Goal: Task Accomplishment & Management: Manage account settings

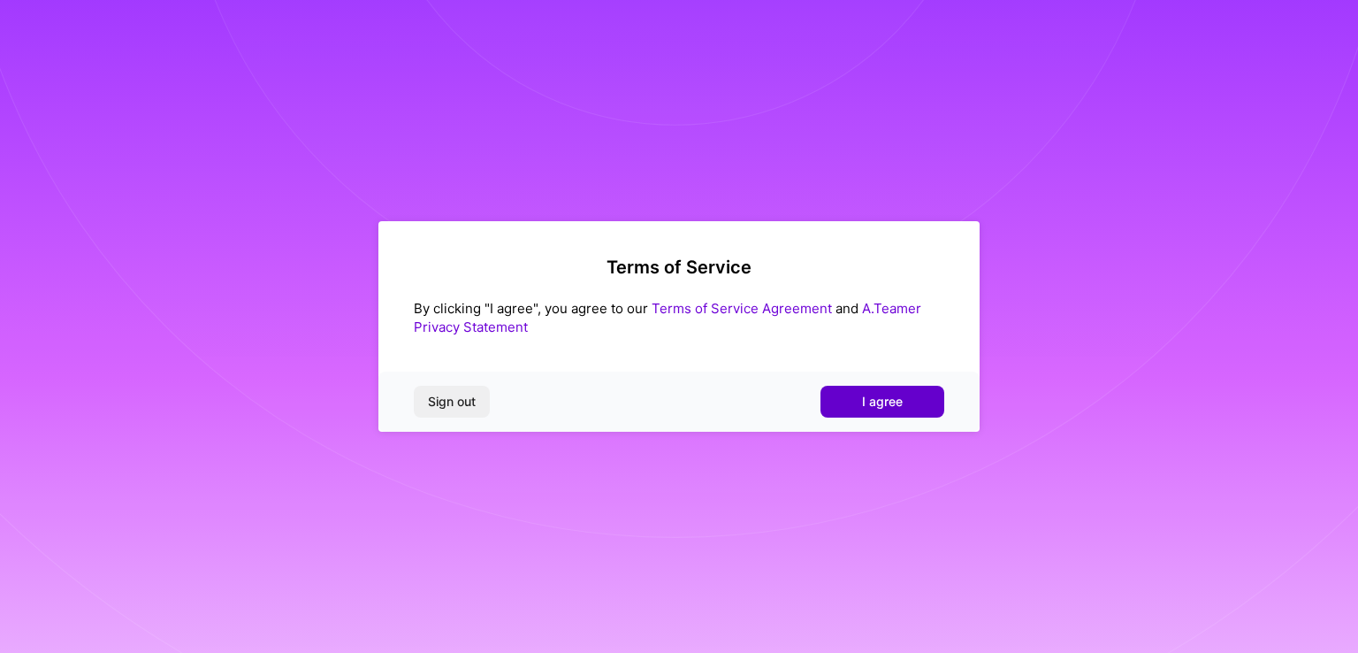
click at [881, 398] on span "I agree" at bounding box center [882, 402] width 41 height 18
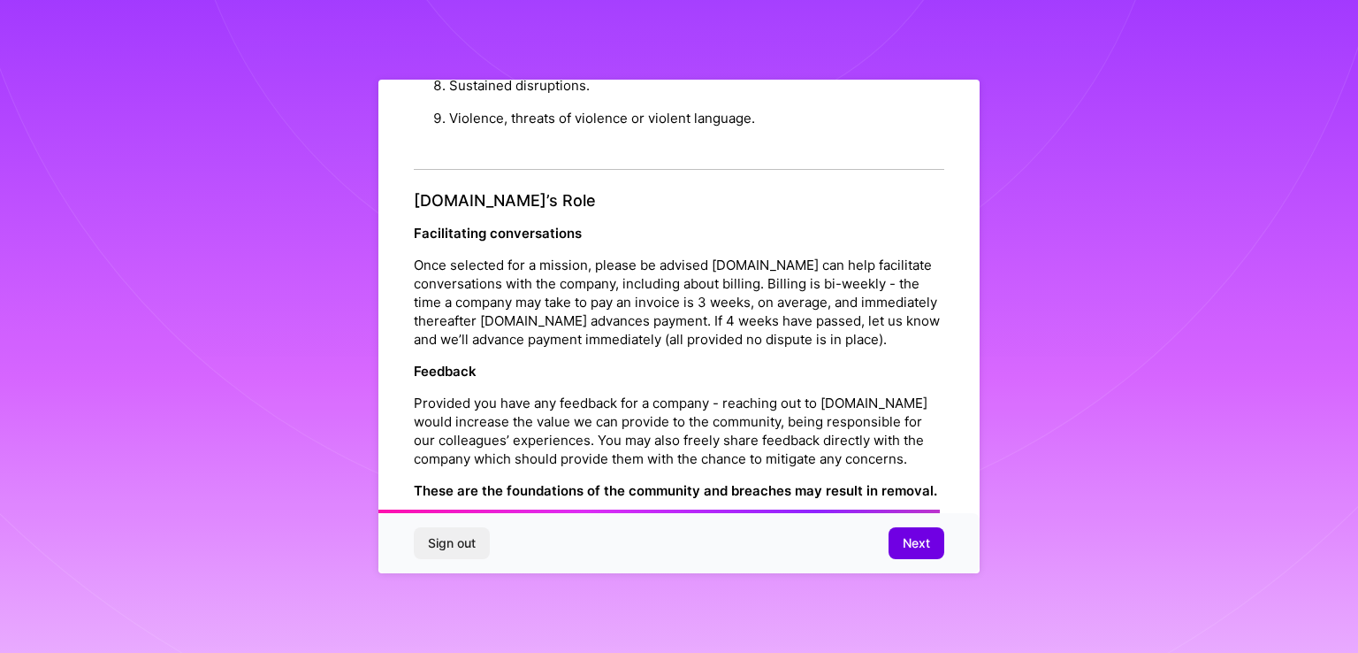
scroll to position [2013, 0]
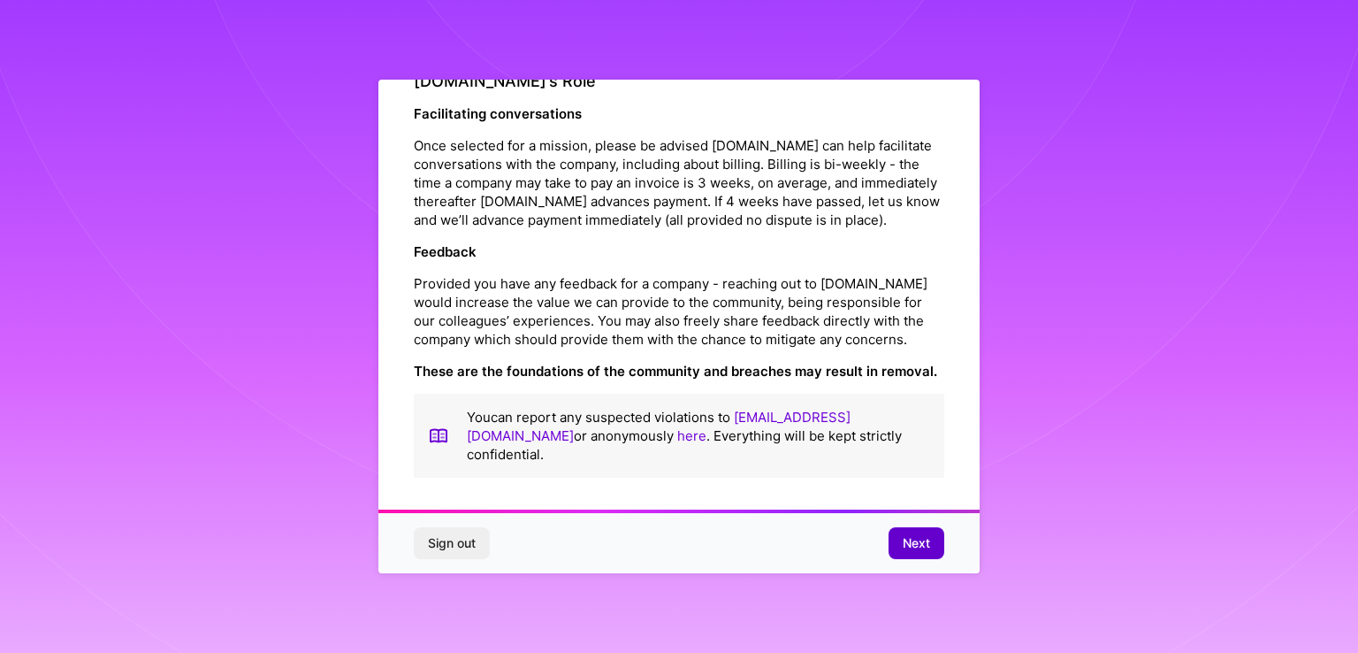
click at [921, 542] on span "Next" at bounding box center [916, 543] width 27 height 18
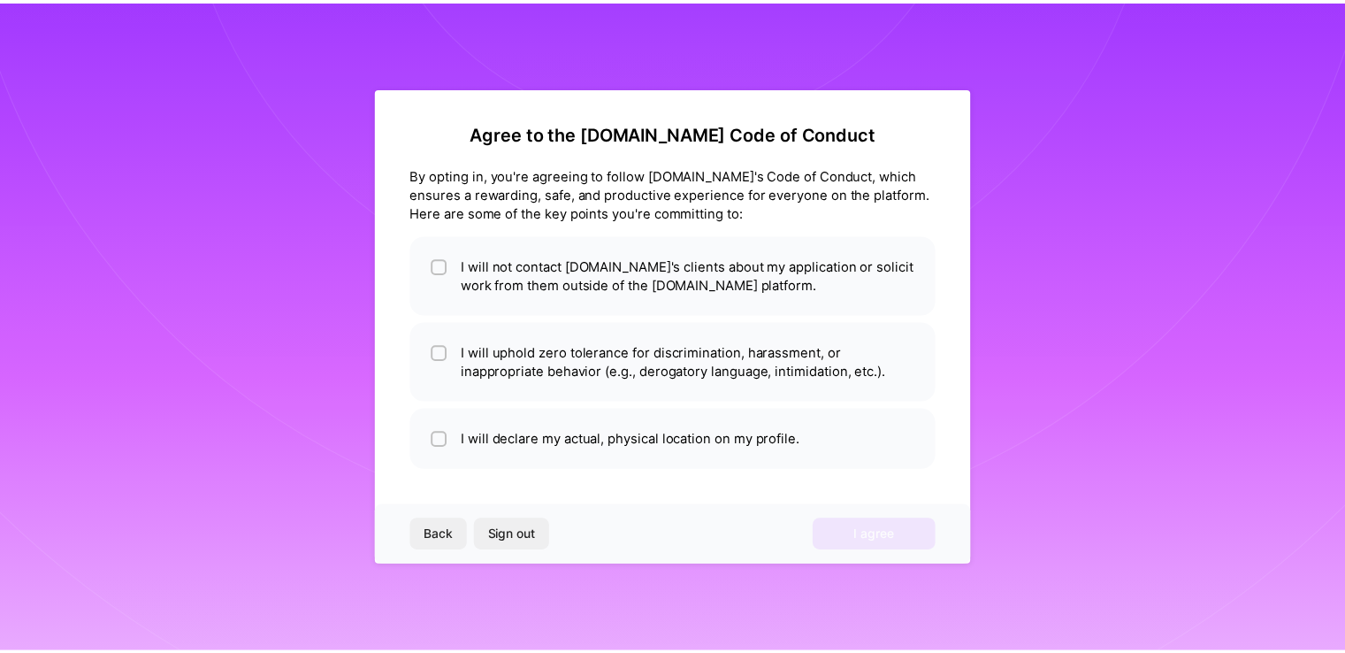
scroll to position [0, 0]
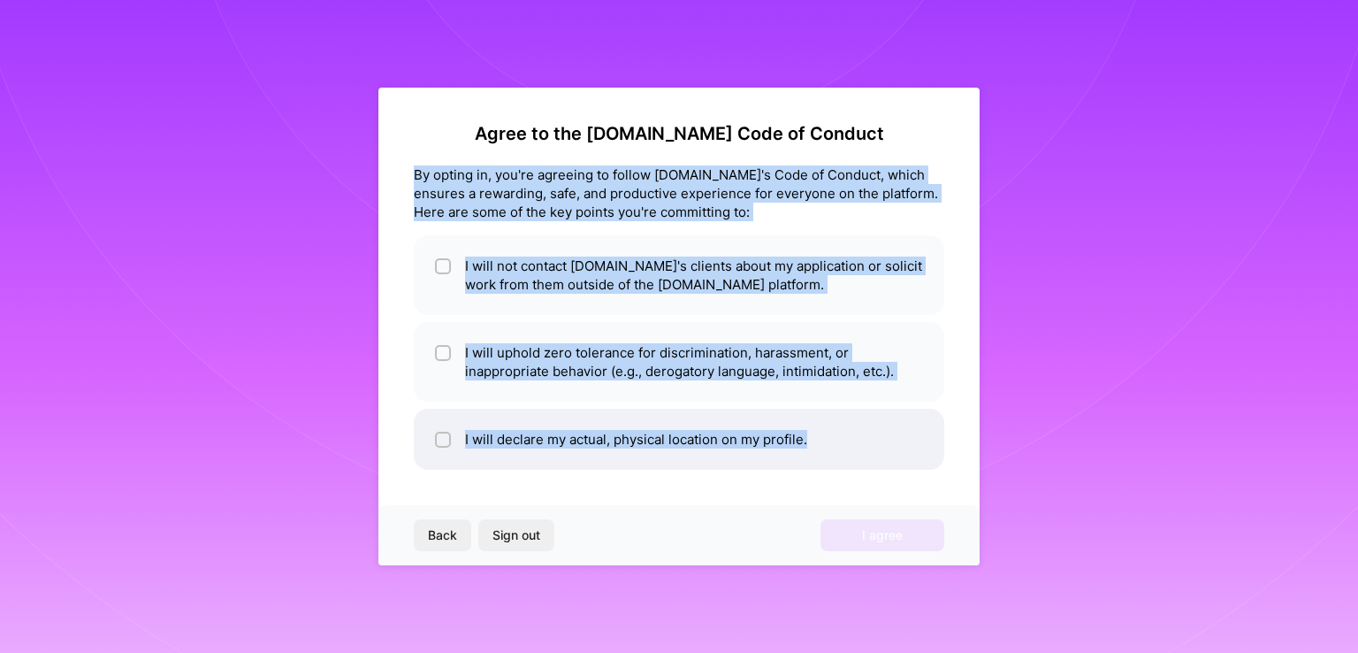
drag, startPoint x: 407, startPoint y: 172, endPoint x: 826, endPoint y: 462, distance: 509.7
click at [826, 462] on div "Agree to the [DOMAIN_NAME] Code of Conduct By opting in, you're agreeing to fol…" at bounding box center [678, 327] width 601 height 478
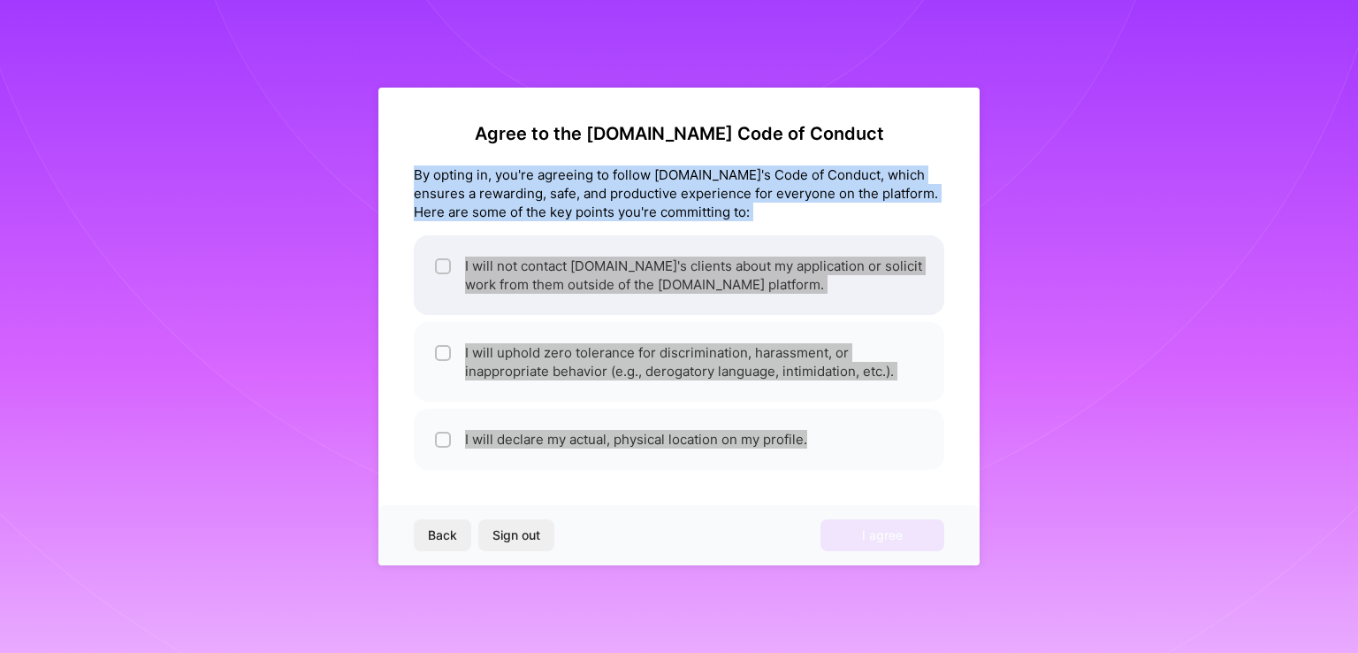
click at [633, 310] on li "I will not contact [DOMAIN_NAME]'s clients about my application or solicit work…" at bounding box center [679, 275] width 531 height 80
checkbox input "true"
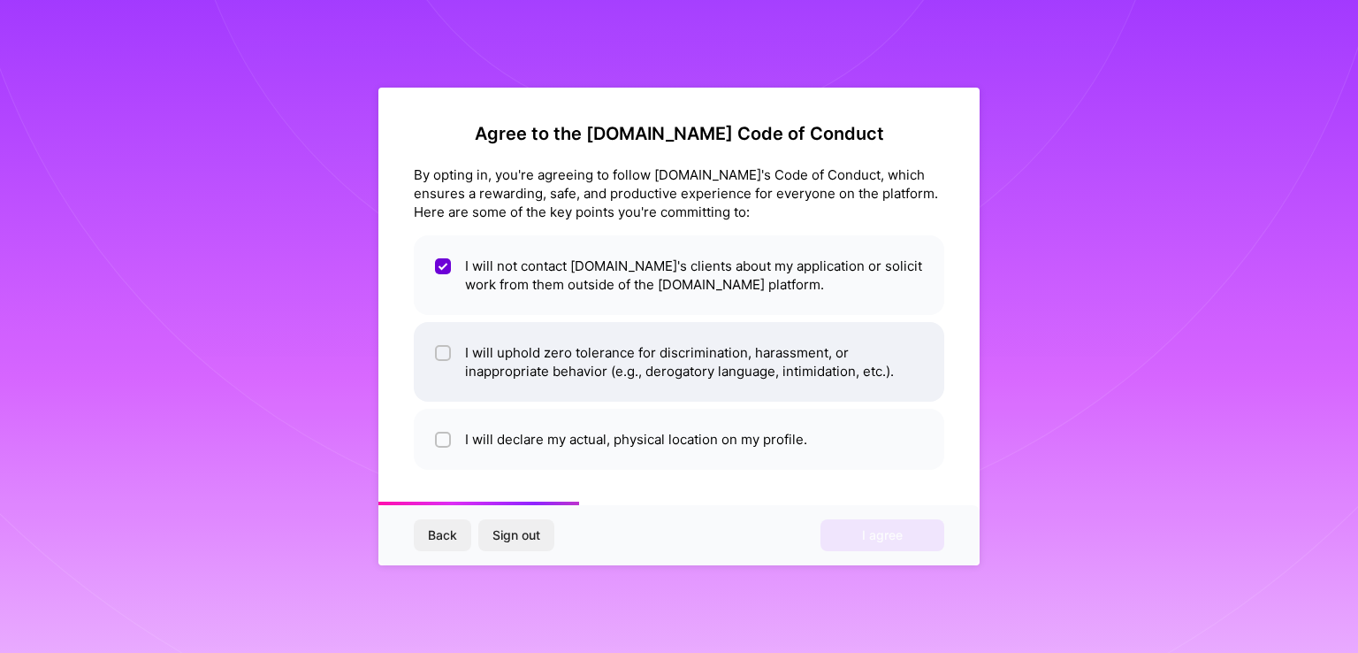
click at [445, 348] on input "checkbox" at bounding box center [445, 354] width 12 height 12
checkbox input "true"
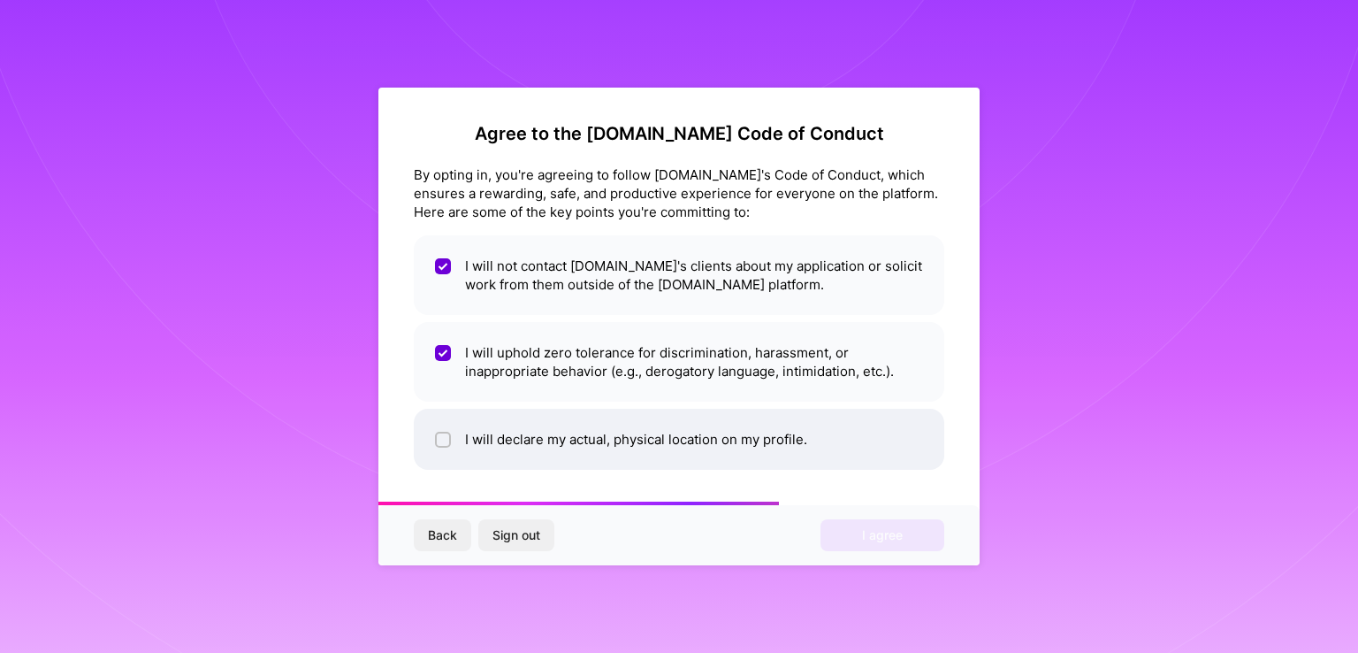
click at [446, 436] on input "checkbox" at bounding box center [445, 440] width 12 height 12
checkbox input "true"
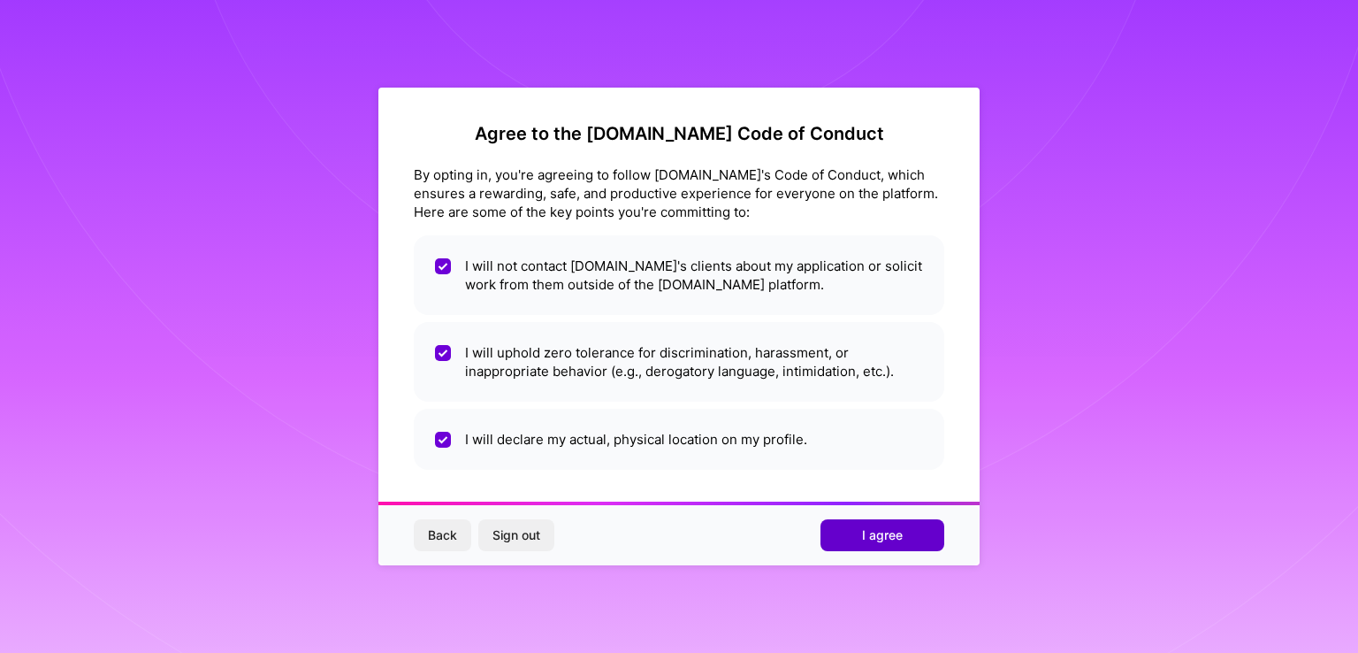
click at [863, 533] on span "I agree" at bounding box center [882, 535] width 41 height 18
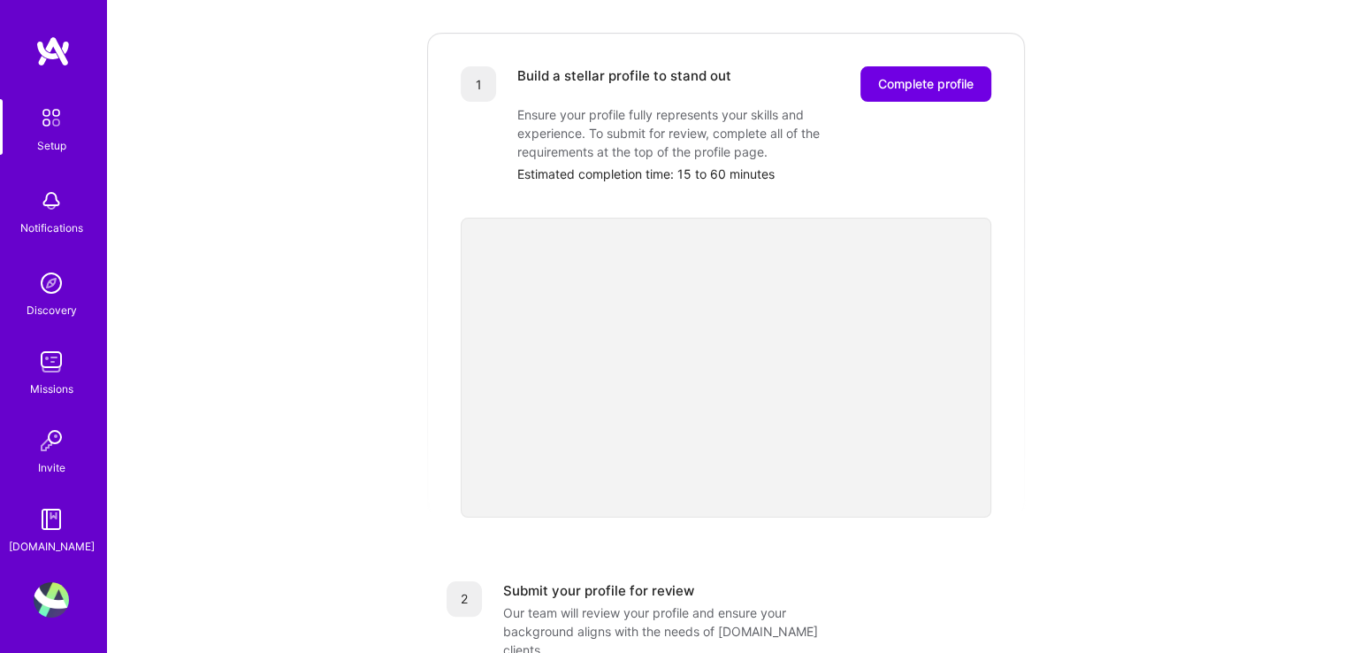
scroll to position [88, 0]
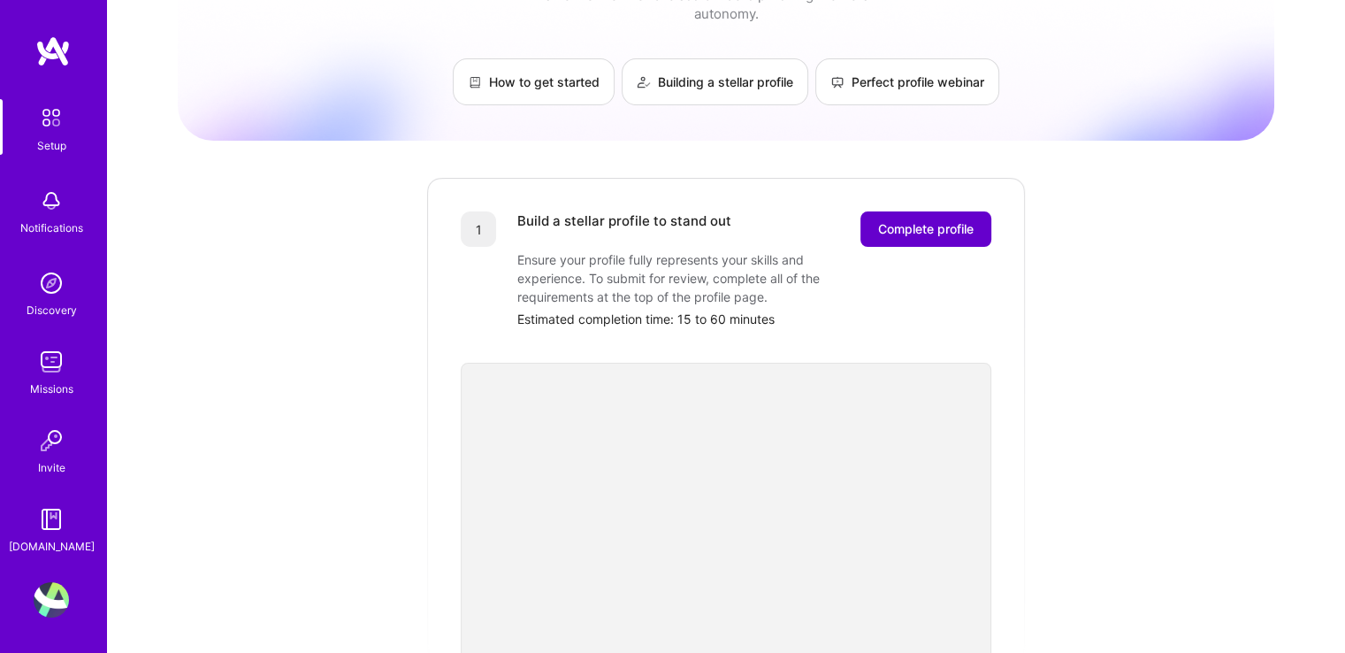
click at [952, 220] on span "Complete profile" at bounding box center [926, 229] width 96 height 18
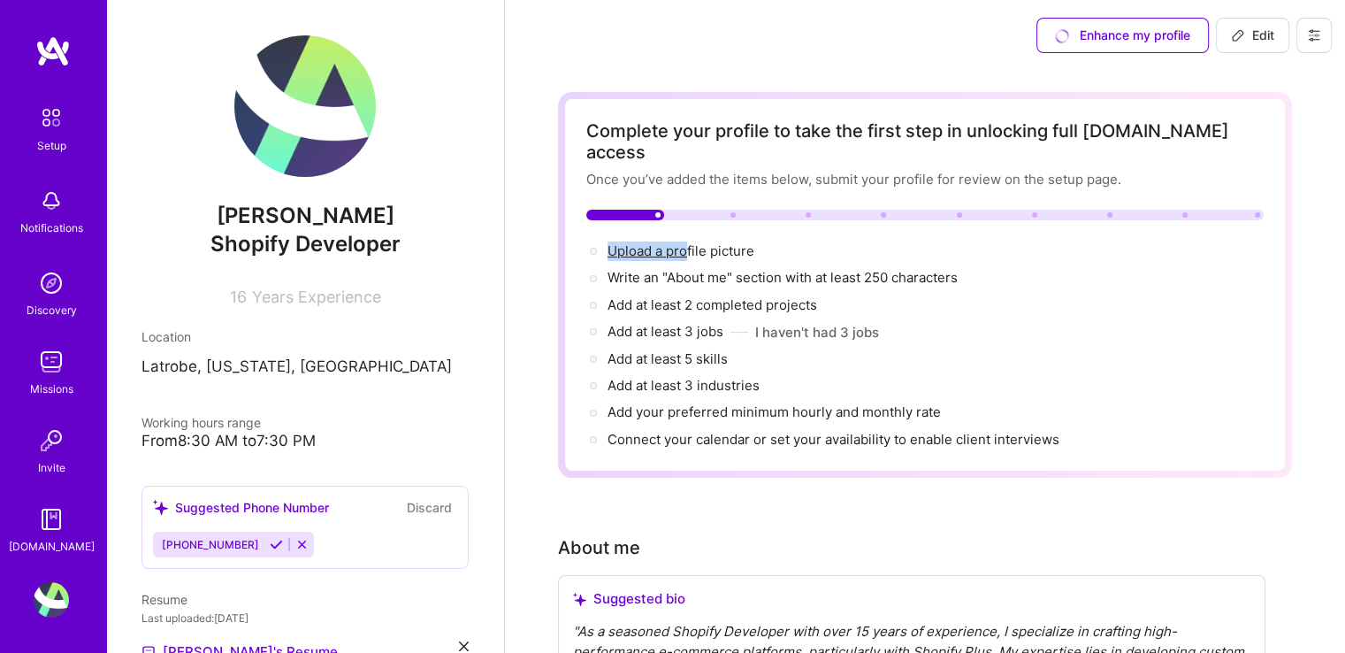
drag, startPoint x: 684, startPoint y: 232, endPoint x: 536, endPoint y: 196, distance: 151.9
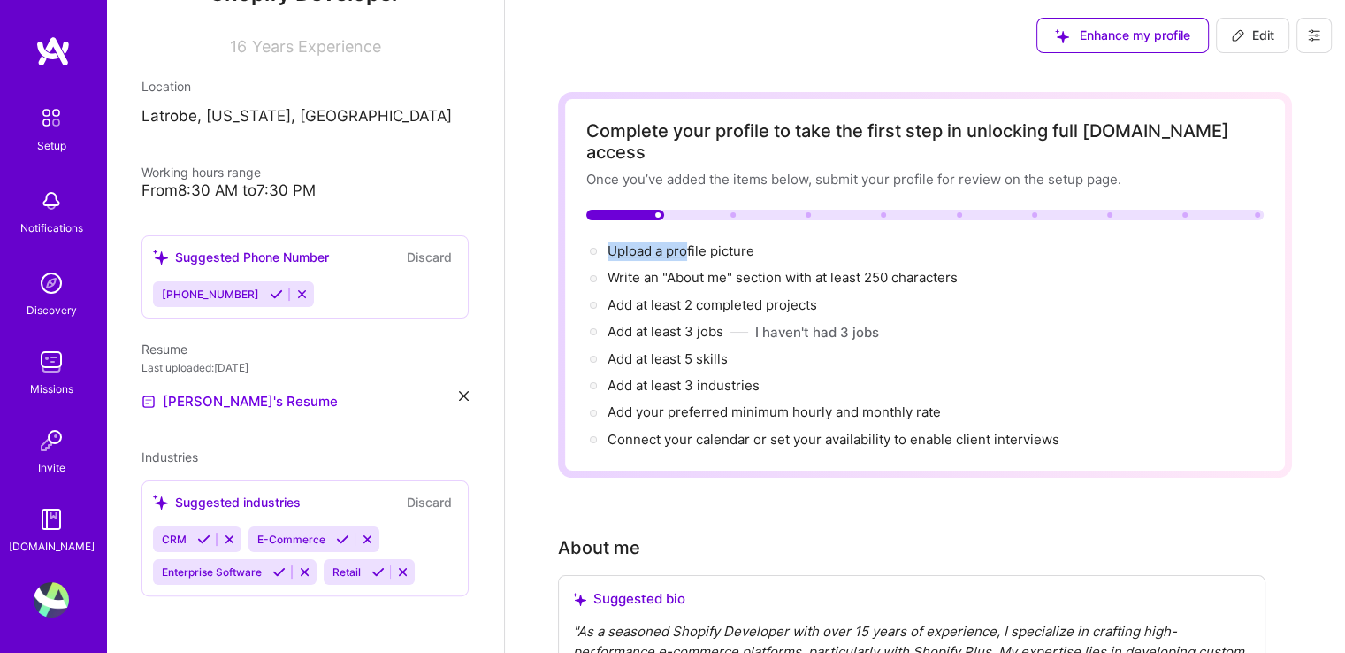
click at [1249, 40] on span "Edit" at bounding box center [1252, 36] width 43 height 18
select select "US"
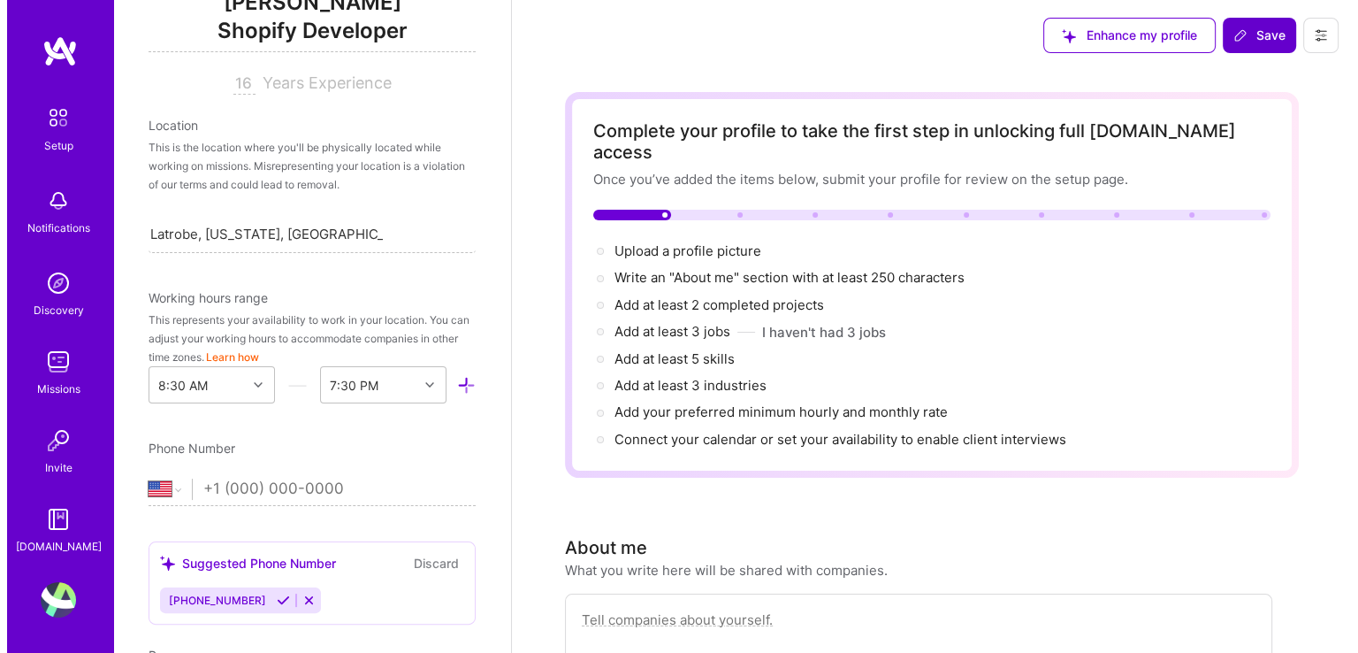
scroll to position [287, 0]
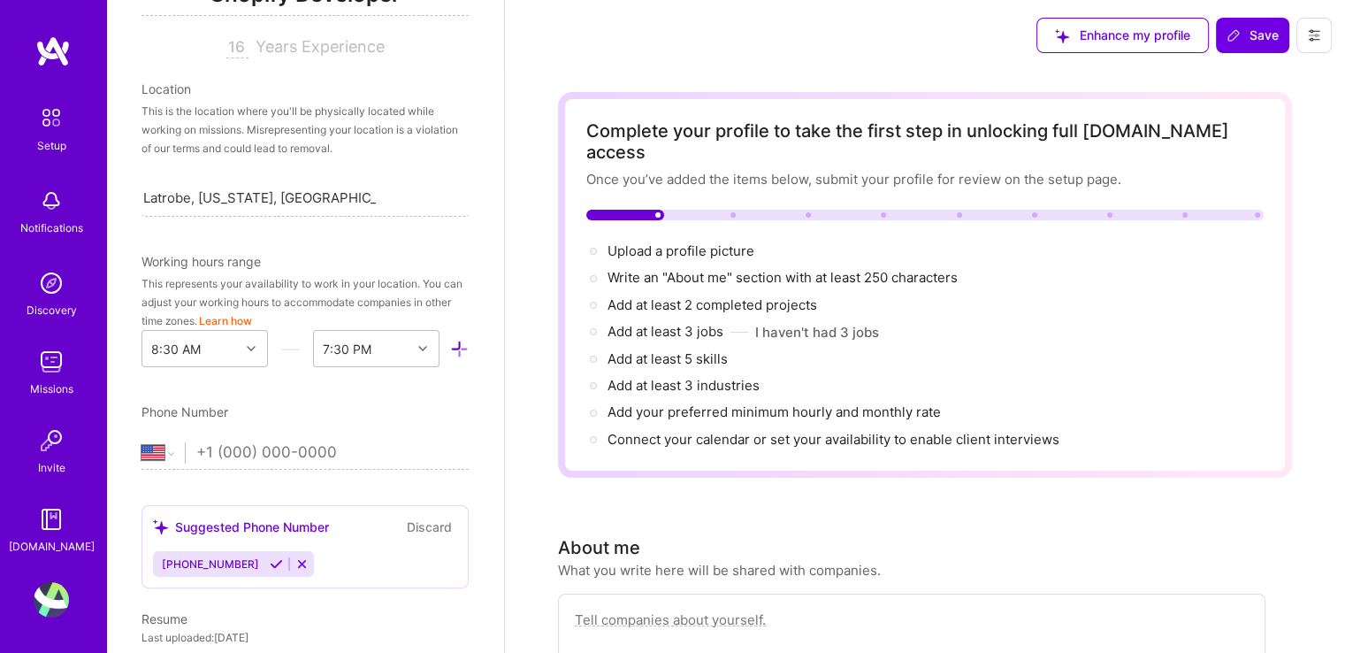
click at [1325, 40] on button at bounding box center [1313, 35] width 35 height 35
click at [1257, 161] on button "Log Out" at bounding box center [1265, 165] width 133 height 45
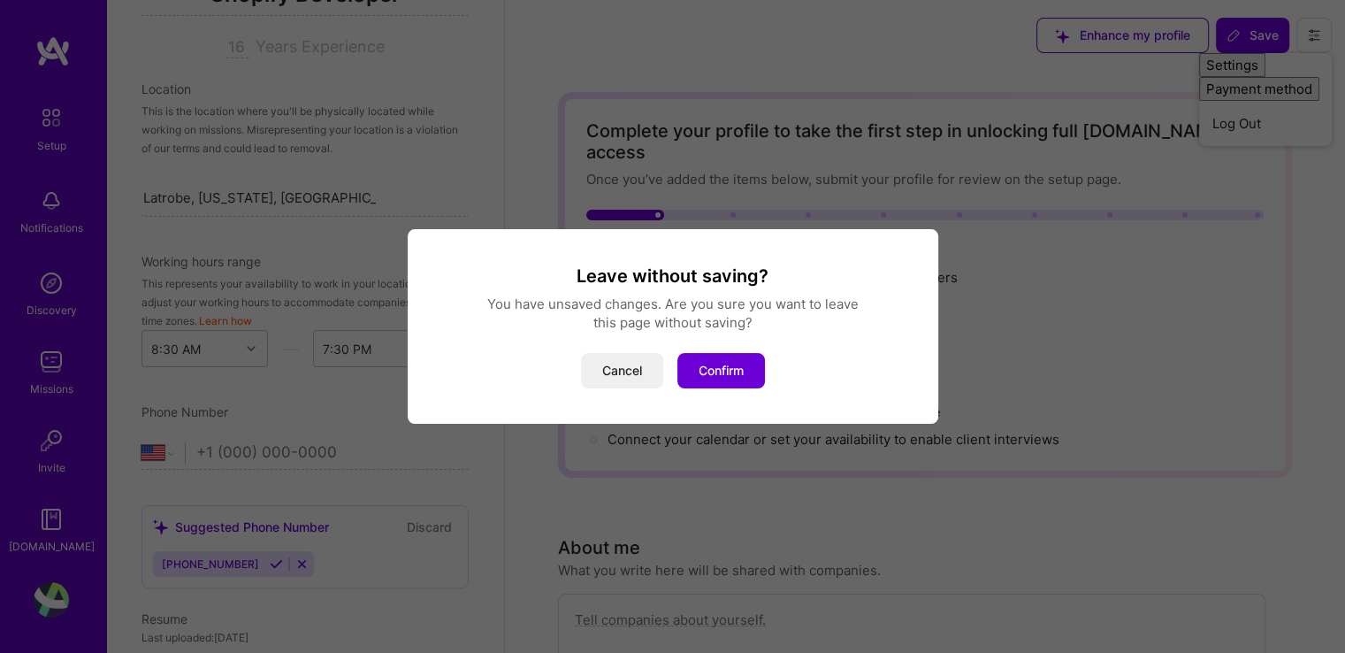
click at [693, 346] on div "Leave without saving? You have unsaved changes. Are you sure you want to leave …" at bounding box center [673, 326] width 488 height 124
click at [707, 359] on button "Confirm" at bounding box center [721, 370] width 88 height 35
